Goal: Find specific page/section: Find specific page/section

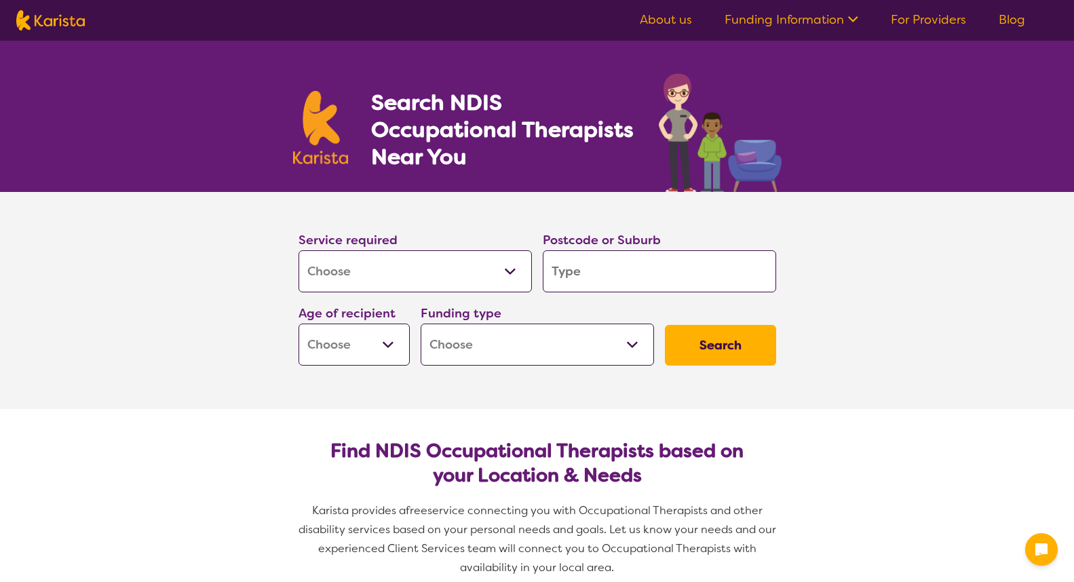
select select "[MEDICAL_DATA]"
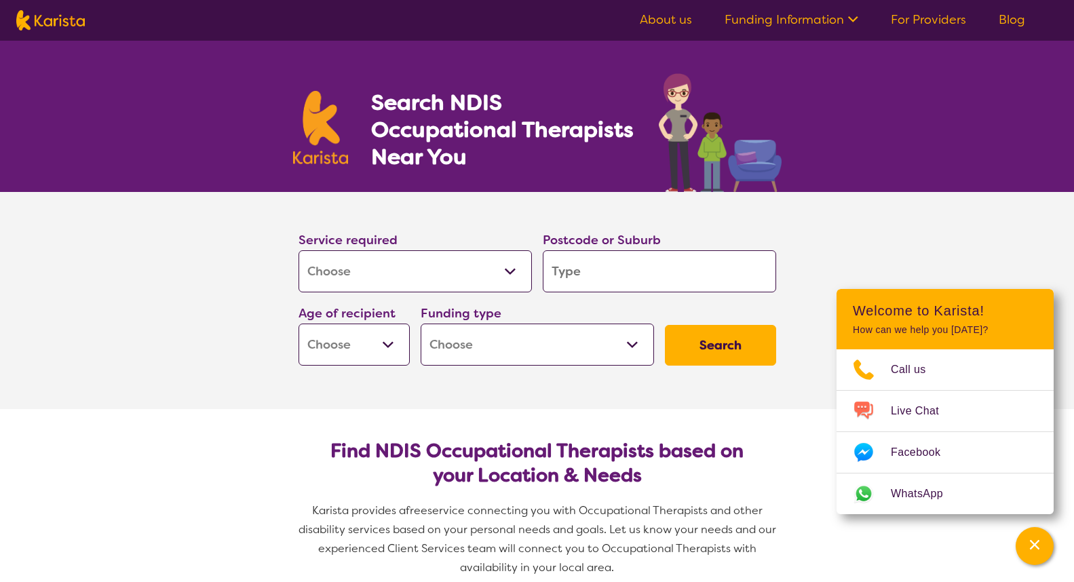
click at [592, 280] on input "search" at bounding box center [659, 271] width 233 height 42
type input "s"
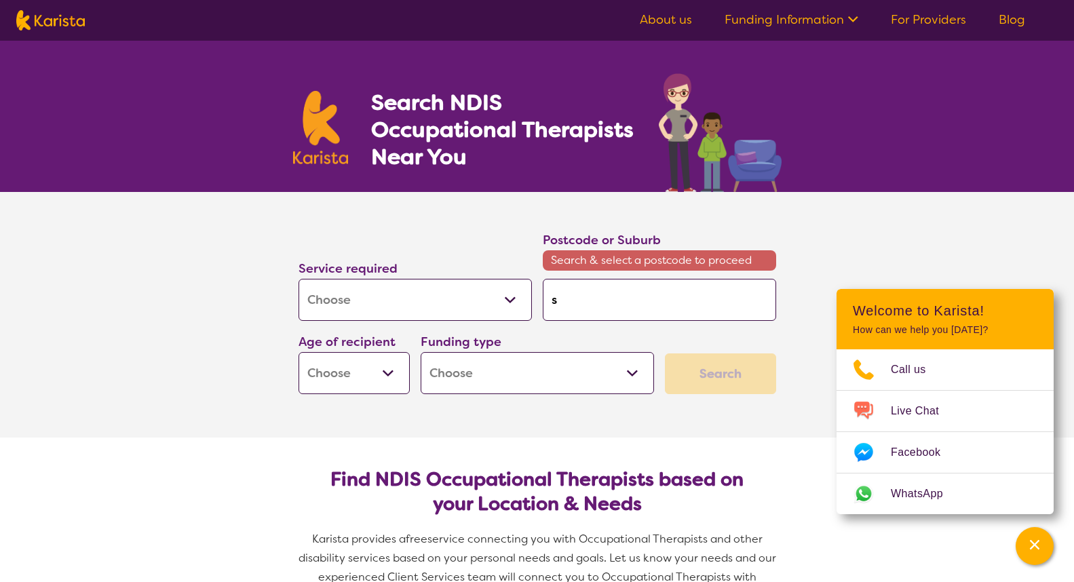
type input "su"
type input "sun"
type input "sunn"
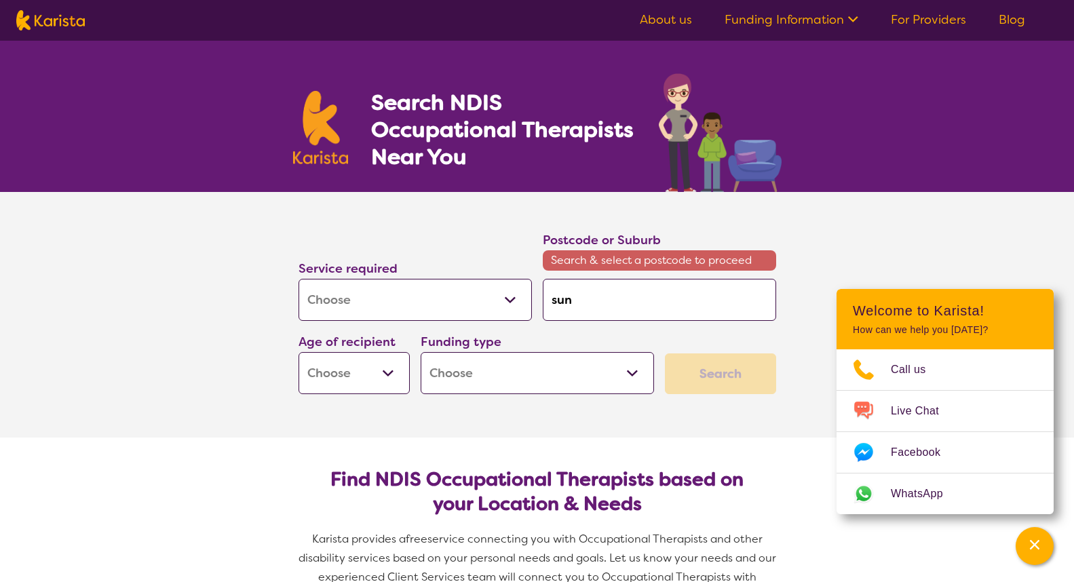
type input "sunn"
type input "sunny"
type input "sunnyb"
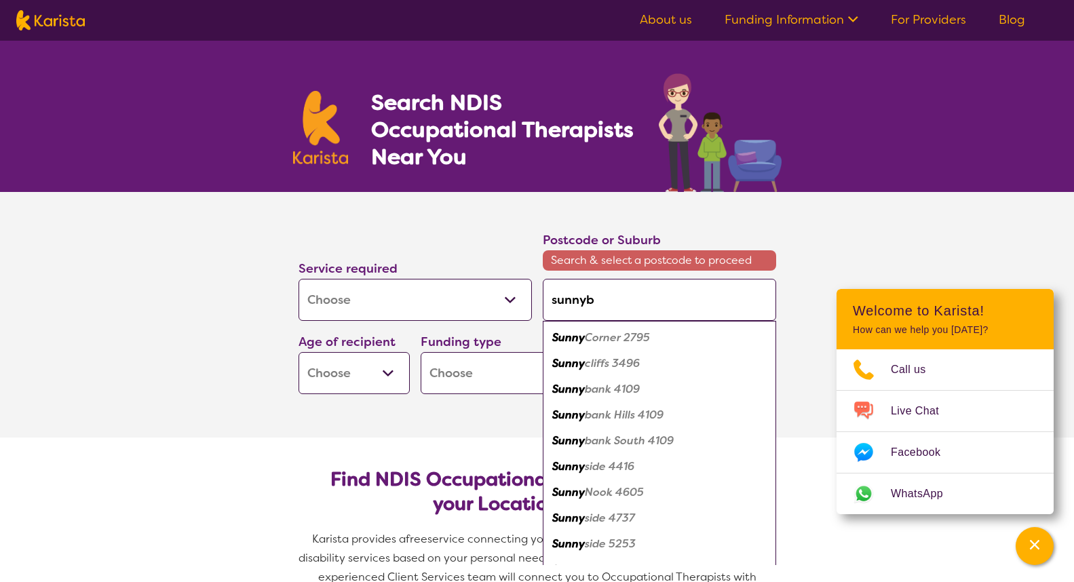
type input "sunnyba"
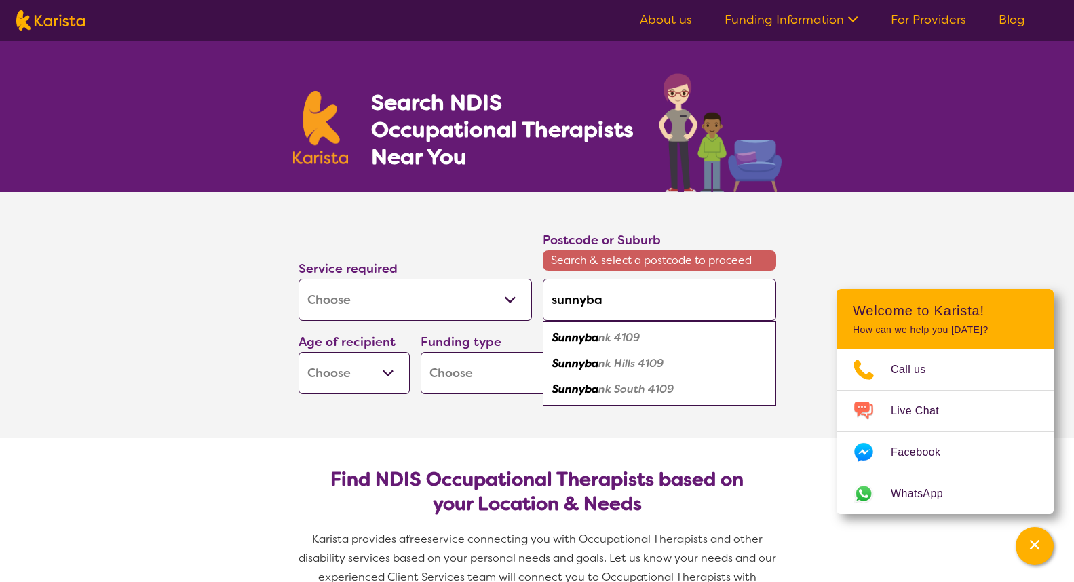
type input "sunnyban"
click at [624, 339] on em "k 4109" at bounding box center [622, 337] width 35 height 14
type input "4109"
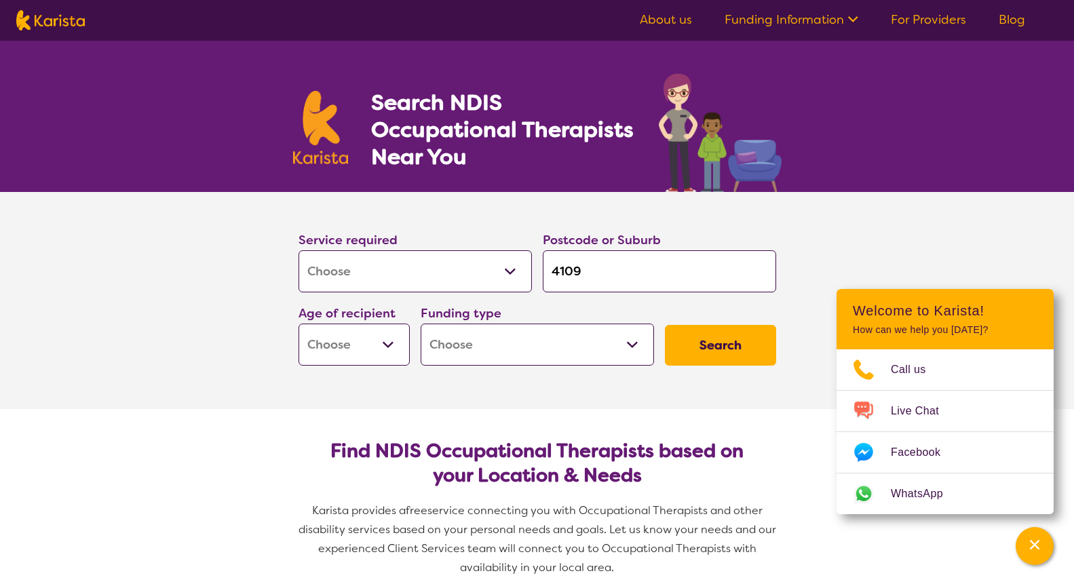
click at [750, 344] on button "Search" at bounding box center [720, 345] width 111 height 41
click at [379, 336] on select "Early Childhood - 0 to 9 Child - 10 to 11 Adolescent - 12 to 17 Adult - 18 to 6…" at bounding box center [354, 345] width 111 height 42
select select "EC"
click at [299, 324] on select "Early Childhood - 0 to 9 Child - 10 to 11 Adolescent - 12 to 17 Adult - 18 to 6…" at bounding box center [354, 345] width 111 height 42
select select "EC"
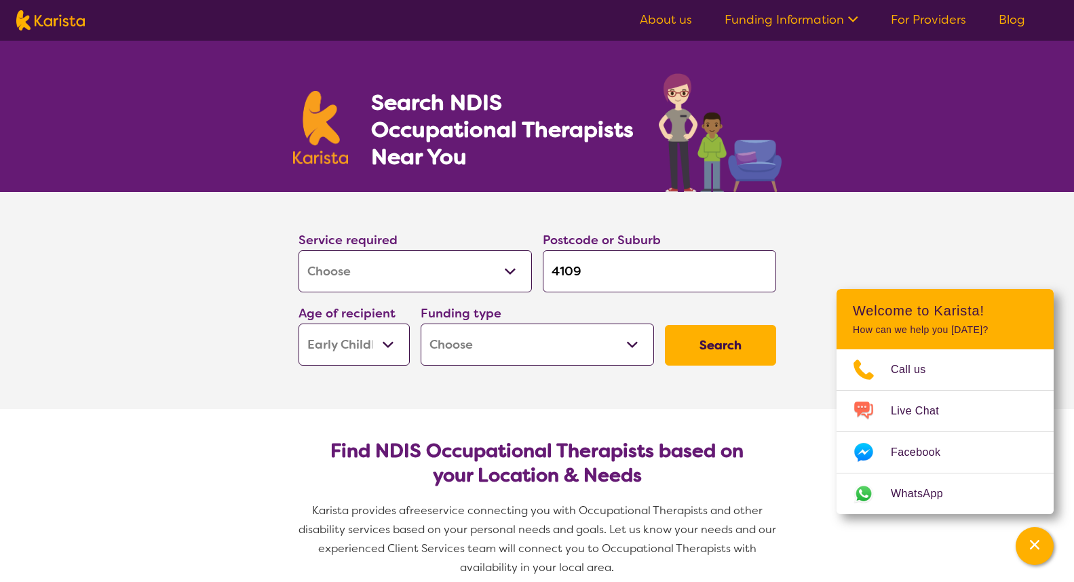
click at [603, 341] on select "Home Care Package (HCP) National Disability Insurance Scheme (NDIS) I don't know" at bounding box center [537, 345] width 233 height 42
click at [421, 324] on select "Home Care Package (HCP) National Disability Insurance Scheme (NDIS) I don't know" at bounding box center [537, 345] width 233 height 42
click at [634, 333] on select "Home Care Package (HCP) National Disability Insurance Scheme (NDIS) I don't know" at bounding box center [537, 345] width 233 height 42
select select "NDIS"
click at [421, 324] on select "Home Care Package (HCP) National Disability Insurance Scheme (NDIS) I don't know" at bounding box center [537, 345] width 233 height 42
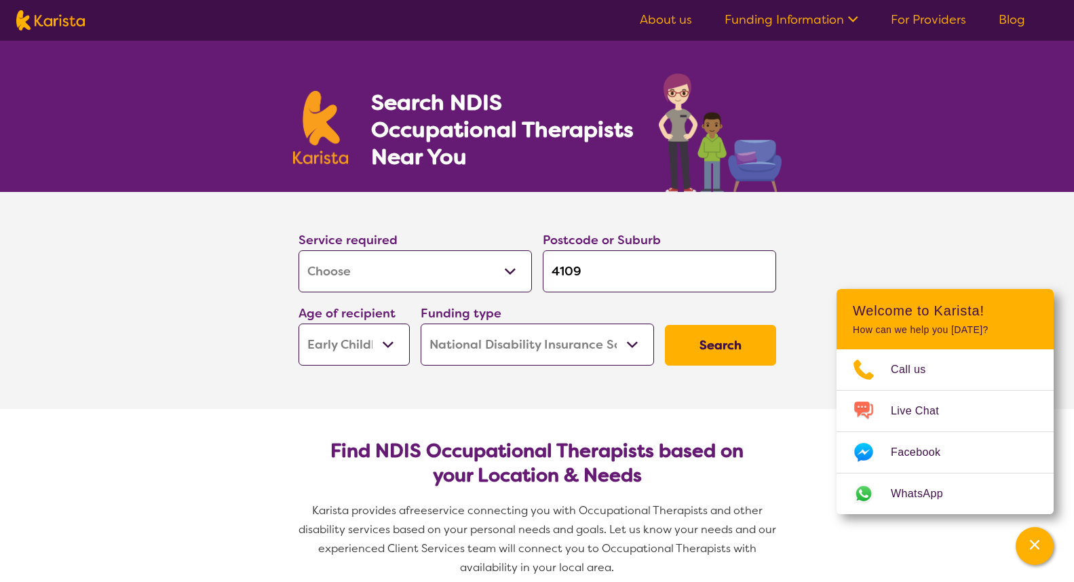
select select "NDIS"
click at [736, 347] on button "Search" at bounding box center [720, 345] width 111 height 41
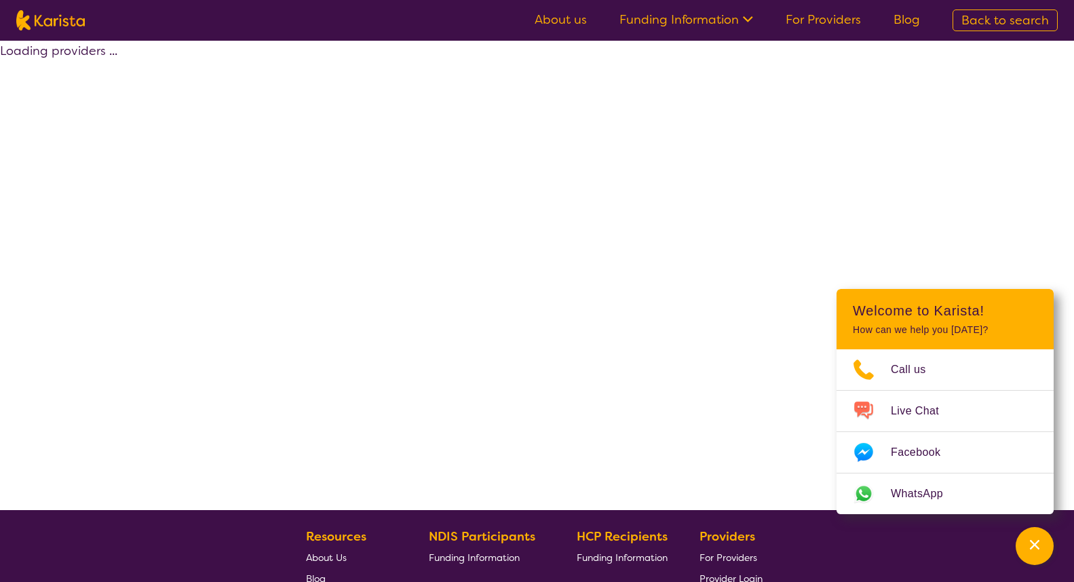
select select "by_score"
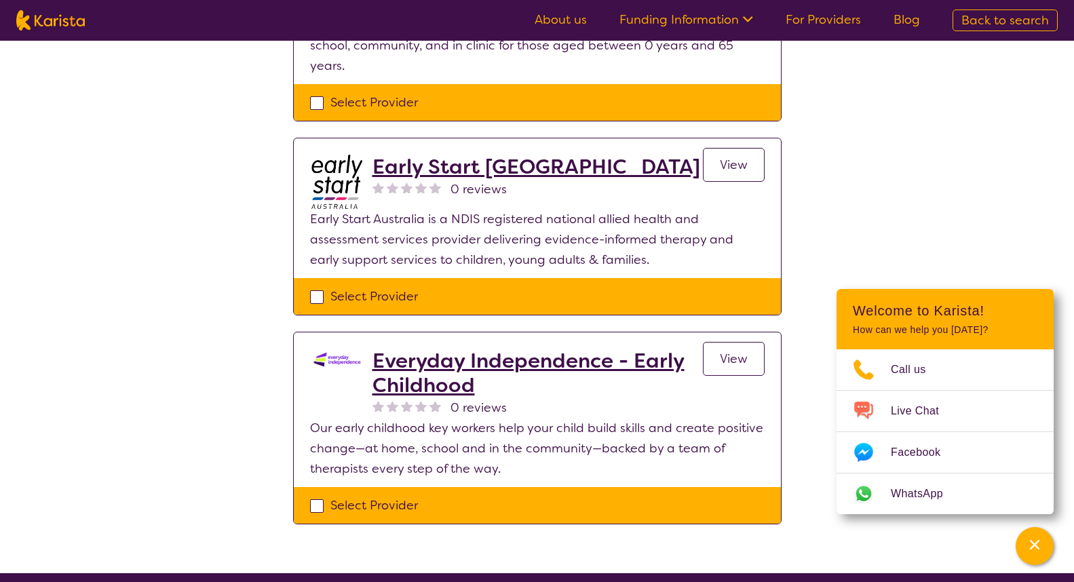
scroll to position [679, 0]
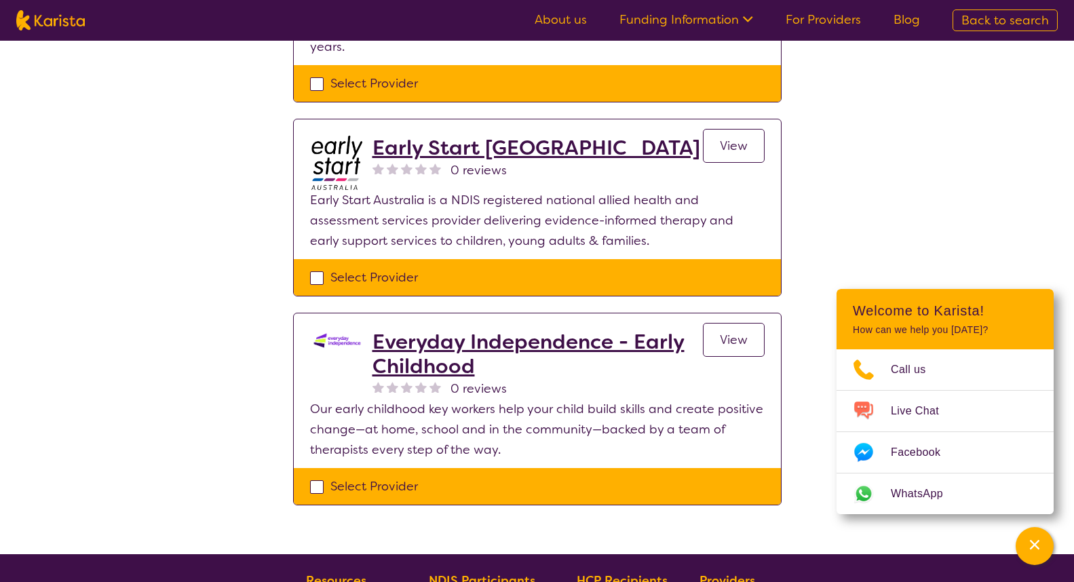
click at [727, 332] on span "View" at bounding box center [734, 340] width 28 height 16
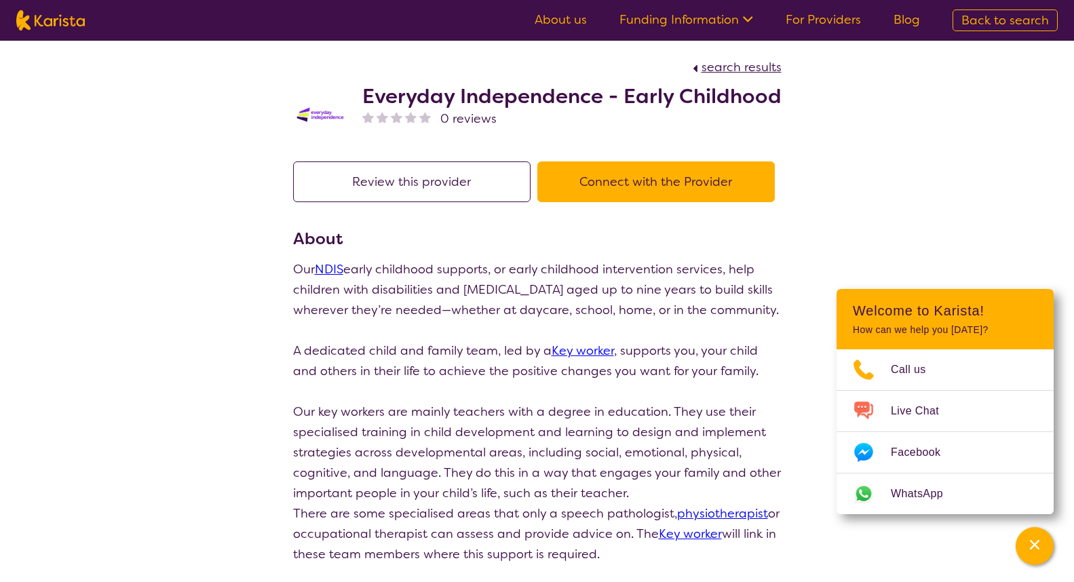
click at [476, 90] on h2 "Everyday Independence - Early Childhood" at bounding box center [571, 96] width 419 height 24
click at [472, 98] on h2 "Everyday Independence - Early Childhood" at bounding box center [571, 96] width 419 height 24
click at [532, 284] on span "Our NDIS early childhood supports, or early childhood intervention services, he…" at bounding box center [536, 289] width 486 height 57
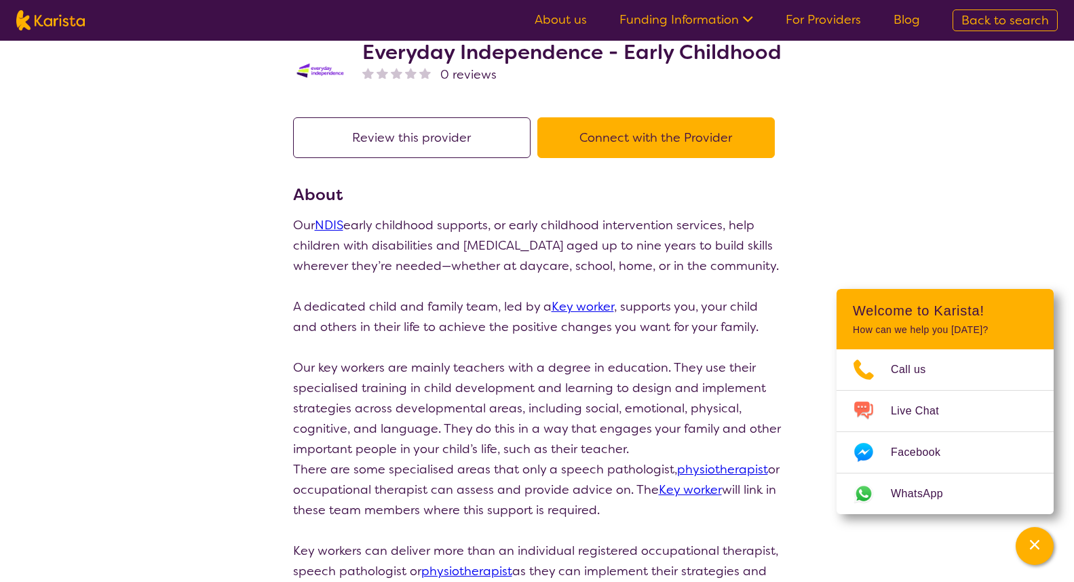
scroll to position [68, 0]
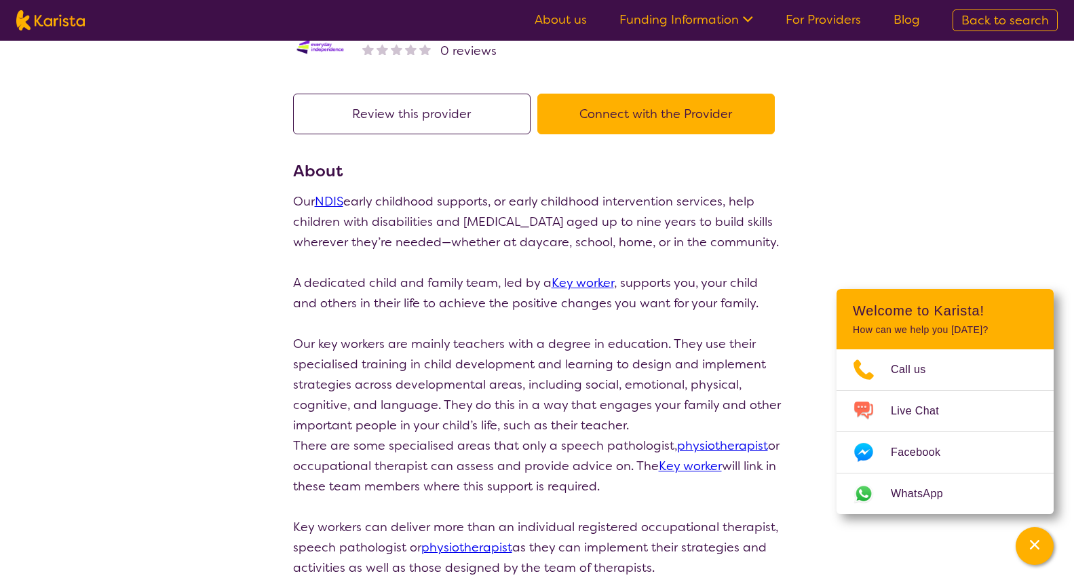
click at [643, 113] on button "Connect with the Provider" at bounding box center [655, 114] width 237 height 41
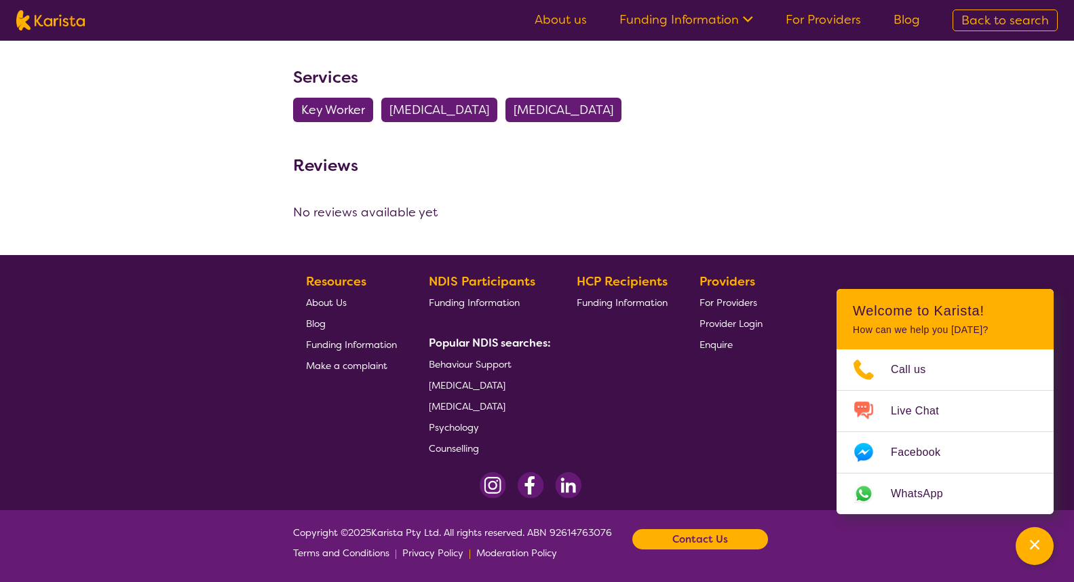
select select "by_score"
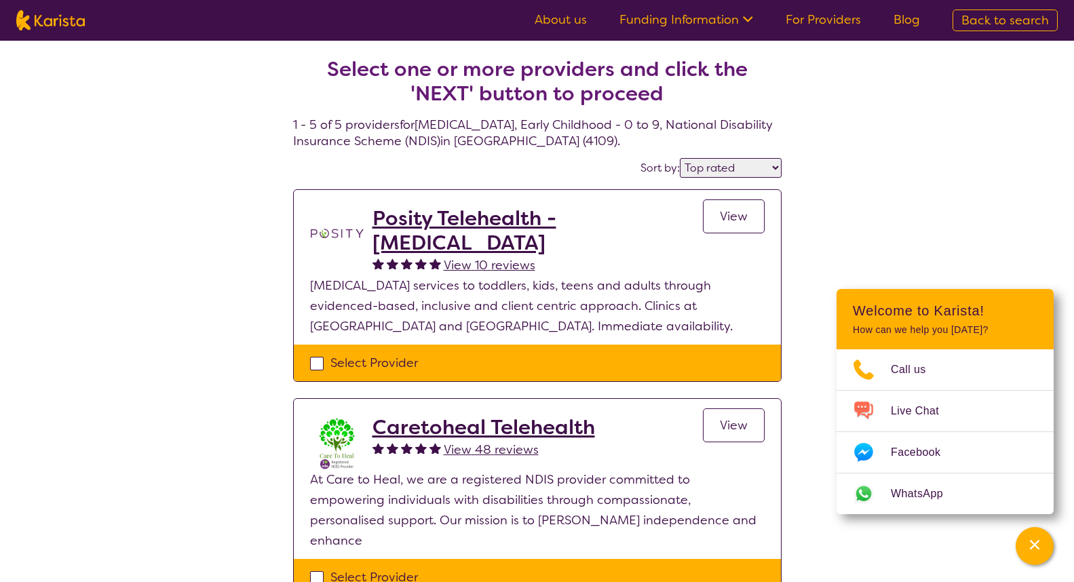
select select "[MEDICAL_DATA]"
select select "EC"
select select "NDIS"
select select "[MEDICAL_DATA]"
select select "EC"
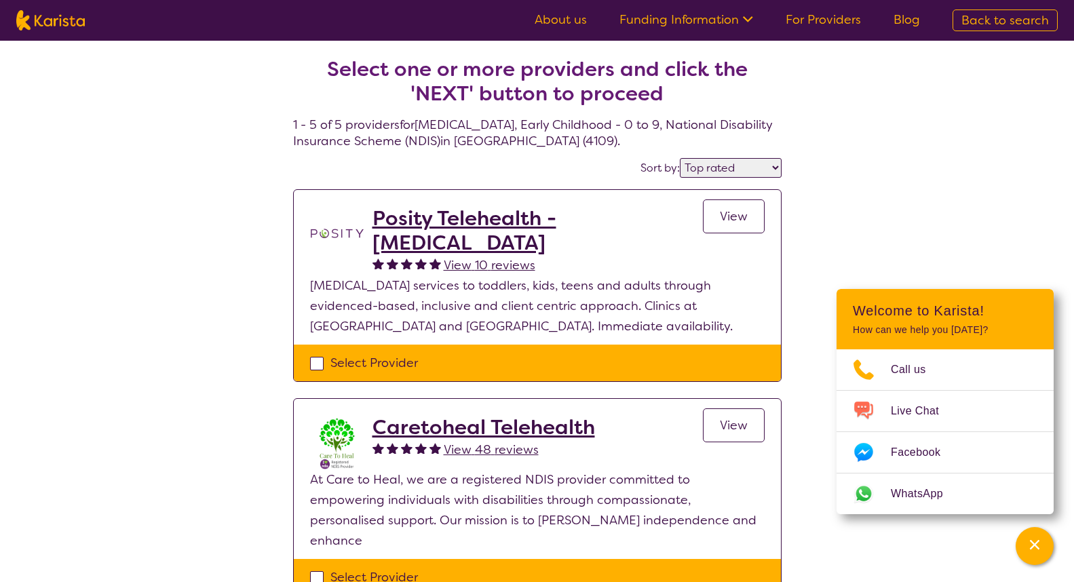
select select "NDIS"
